Goal: Task Accomplishment & Management: Complete application form

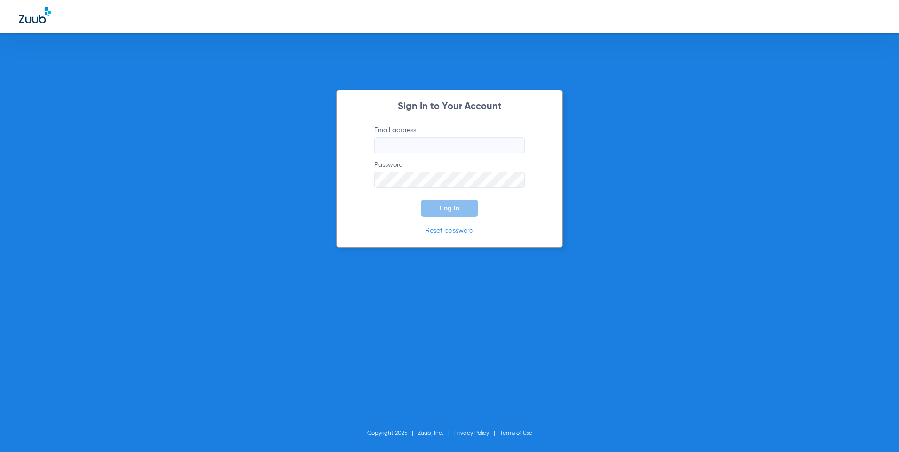
type input "[EMAIL_ADDRESS][DOMAIN_NAME]"
click at [439, 214] on button "Log In" at bounding box center [449, 208] width 57 height 17
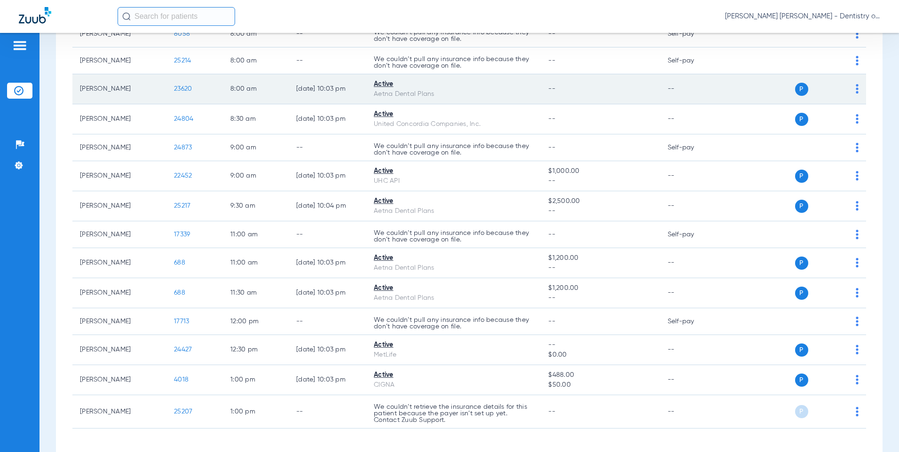
scroll to position [319, 0]
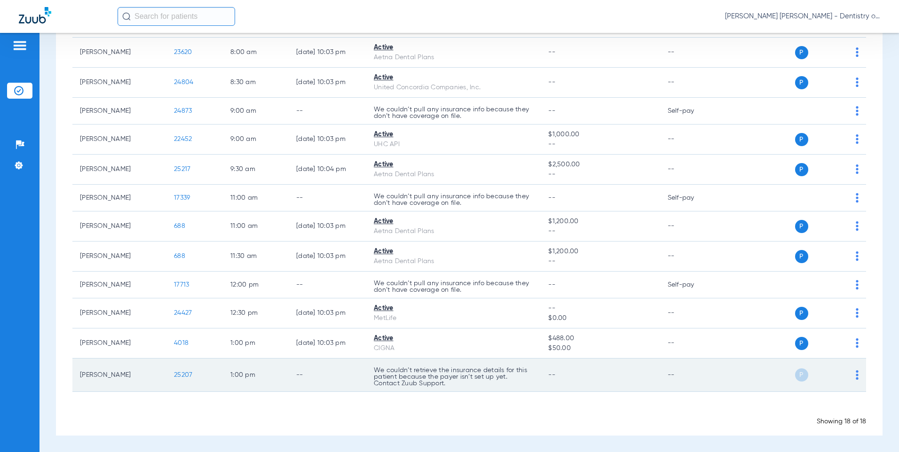
click at [182, 375] on span "25207" at bounding box center [183, 375] width 18 height 7
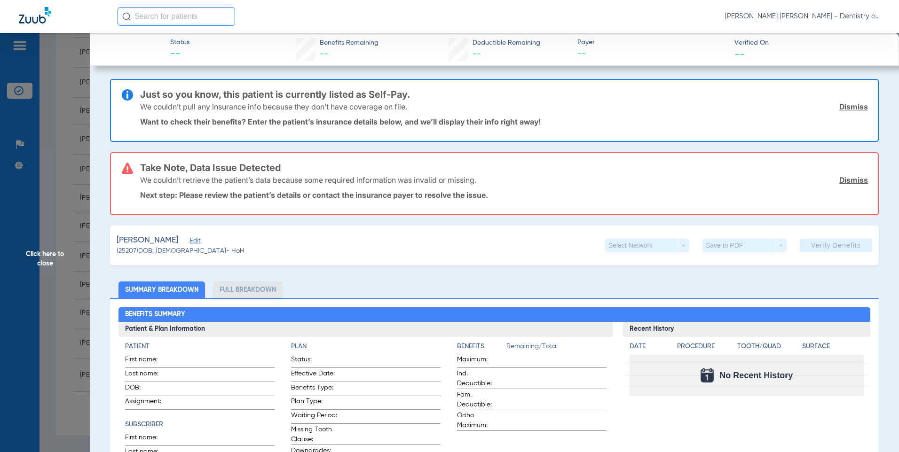
click at [63, 77] on span "Click here to close" at bounding box center [45, 259] width 90 height 452
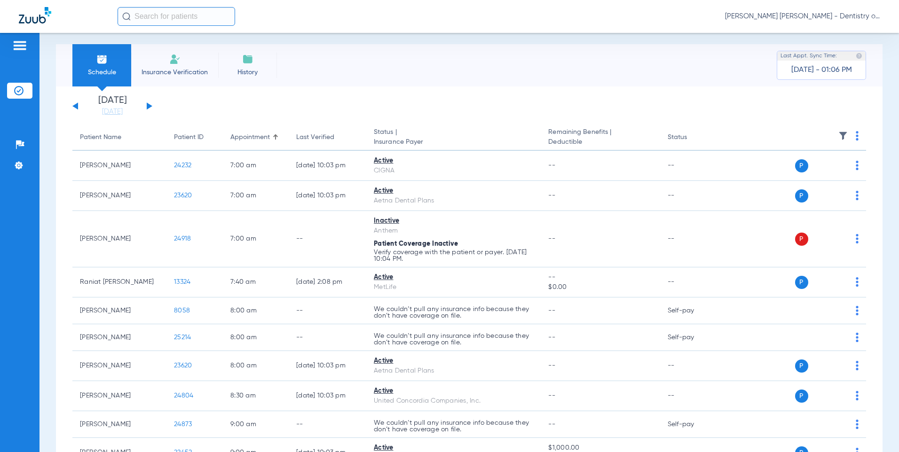
scroll to position [0, 0]
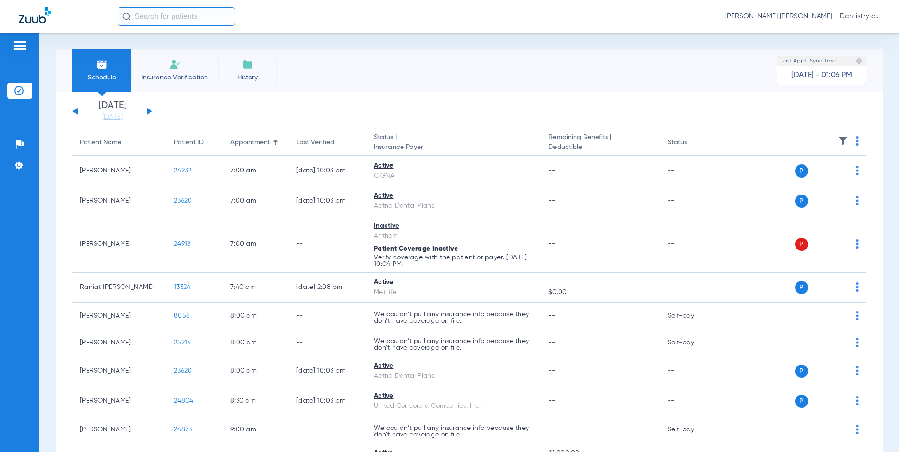
click at [169, 68] on img at bounding box center [174, 64] width 11 height 11
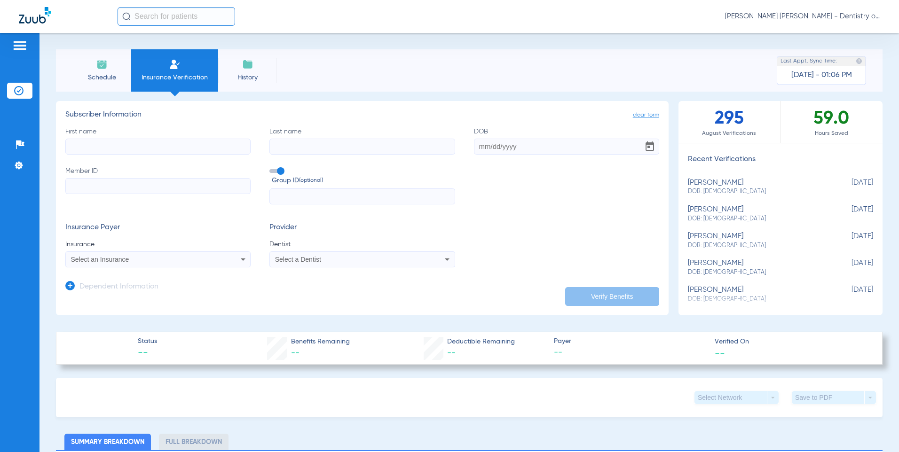
click at [135, 152] on input "First name" at bounding box center [157, 147] width 185 height 16
type input "Erik"
type input "g"
type input "Gagnon"
drag, startPoint x: 543, startPoint y: 144, endPoint x: 221, endPoint y: 146, distance: 321.2
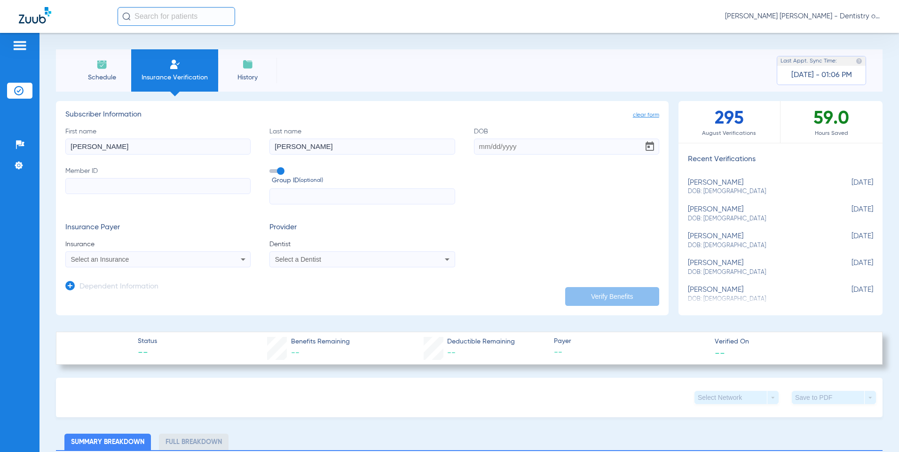
click at [221, 146] on div "First name Erik Last name Gagnon DOB Member ID Group ID (optional)" at bounding box center [362, 166] width 594 height 78
type input "03/06/1971"
click at [123, 188] on input "Member ID" at bounding box center [157, 186] width 185 height 16
drag, startPoint x: 327, startPoint y: 197, endPoint x: 356, endPoint y: 204, distance: 29.5
click at [327, 197] on input "text" at bounding box center [361, 197] width 185 height 16
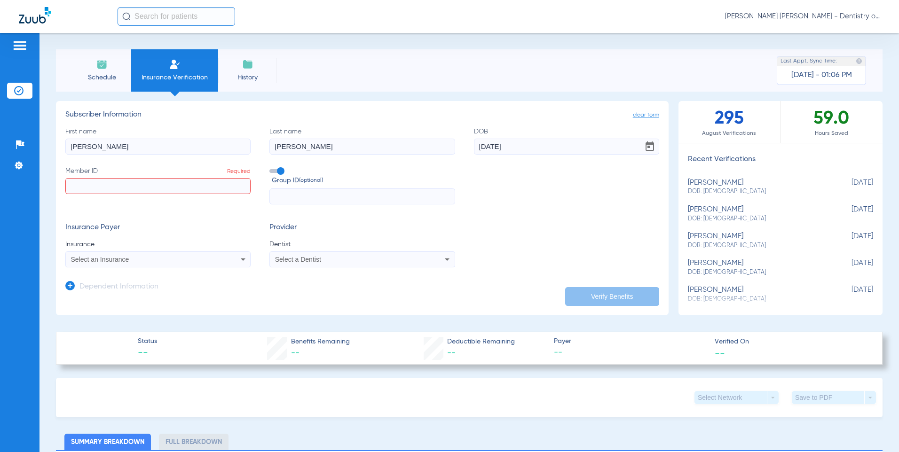
click at [228, 261] on div "Select an Insurance" at bounding box center [158, 259] width 184 height 11
